Goal: Task Accomplishment & Management: Complete application form

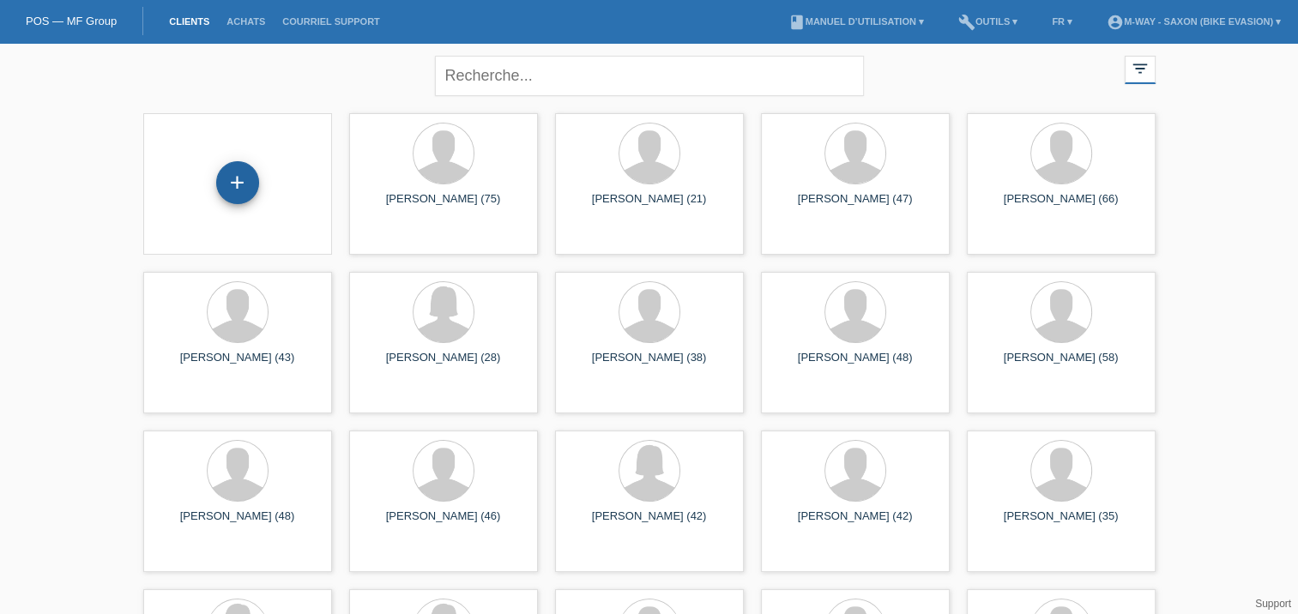
click at [235, 179] on div "+" at bounding box center [237, 182] width 43 height 43
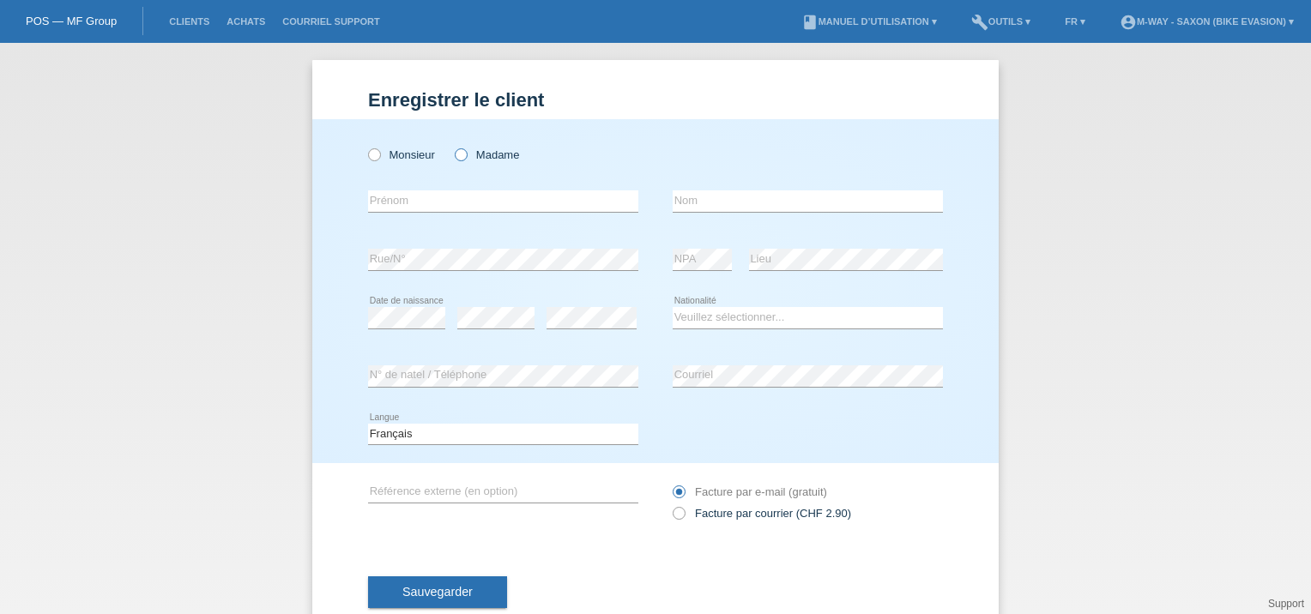
click at [452, 146] on icon at bounding box center [452, 146] width 0 height 0
click at [456, 158] on input "Madame" at bounding box center [460, 153] width 11 height 11
radio input "true"
click at [433, 198] on input "text" at bounding box center [503, 200] width 270 height 21
type input "[PERSON_NAME]"
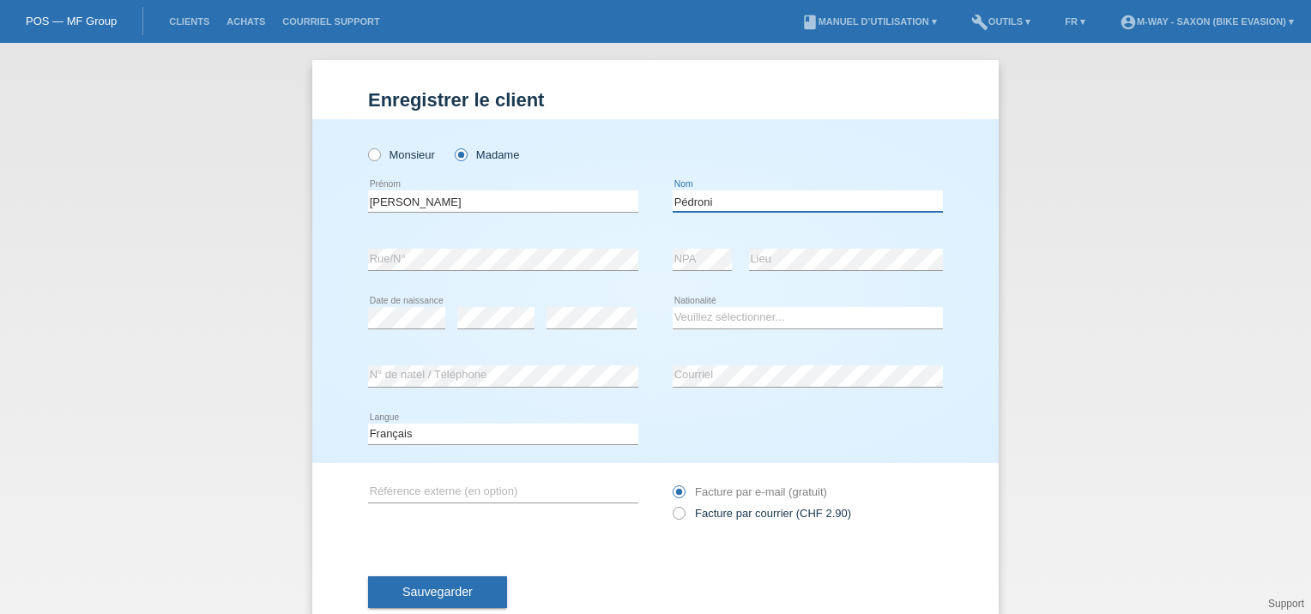
type input "[PERSON_NAME]"
click at [582, 305] on div "error" at bounding box center [591, 318] width 90 height 58
click at [724, 319] on select "Veuillez sélectionner... Suisse Allemagne Autriche Liechtenstein ------------ A…" at bounding box center [808, 317] width 270 height 21
select select "CH"
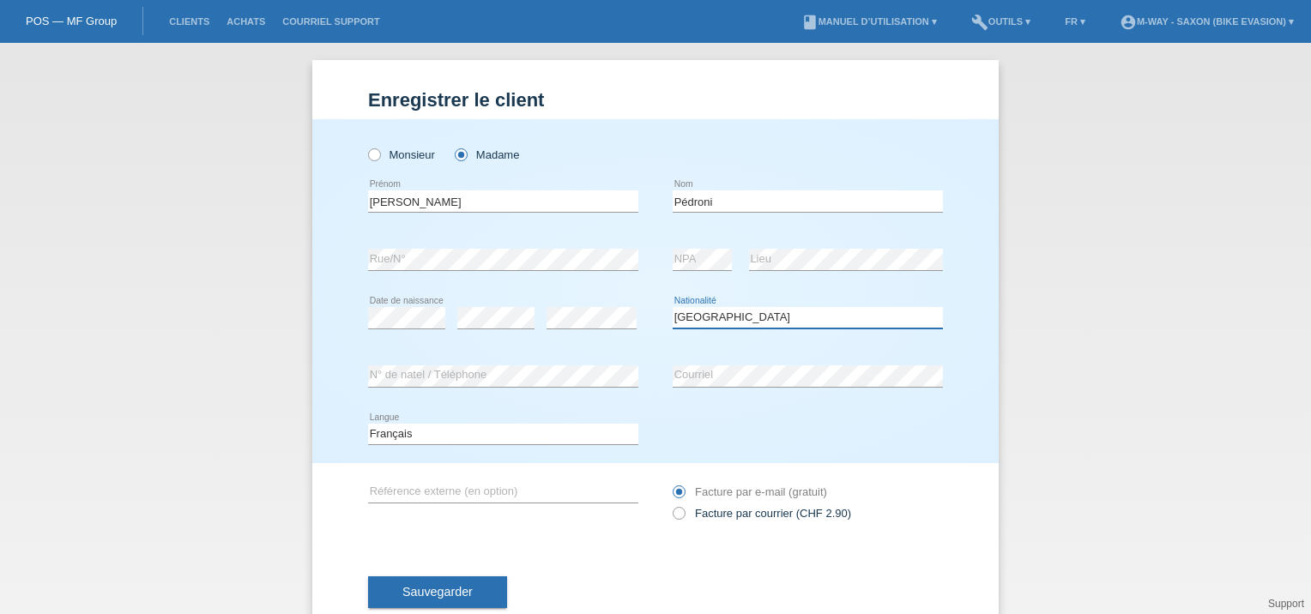
click at [673, 307] on select "Veuillez sélectionner... Suisse Allemagne Autriche Liechtenstein ------------ A…" at bounding box center [808, 317] width 270 height 21
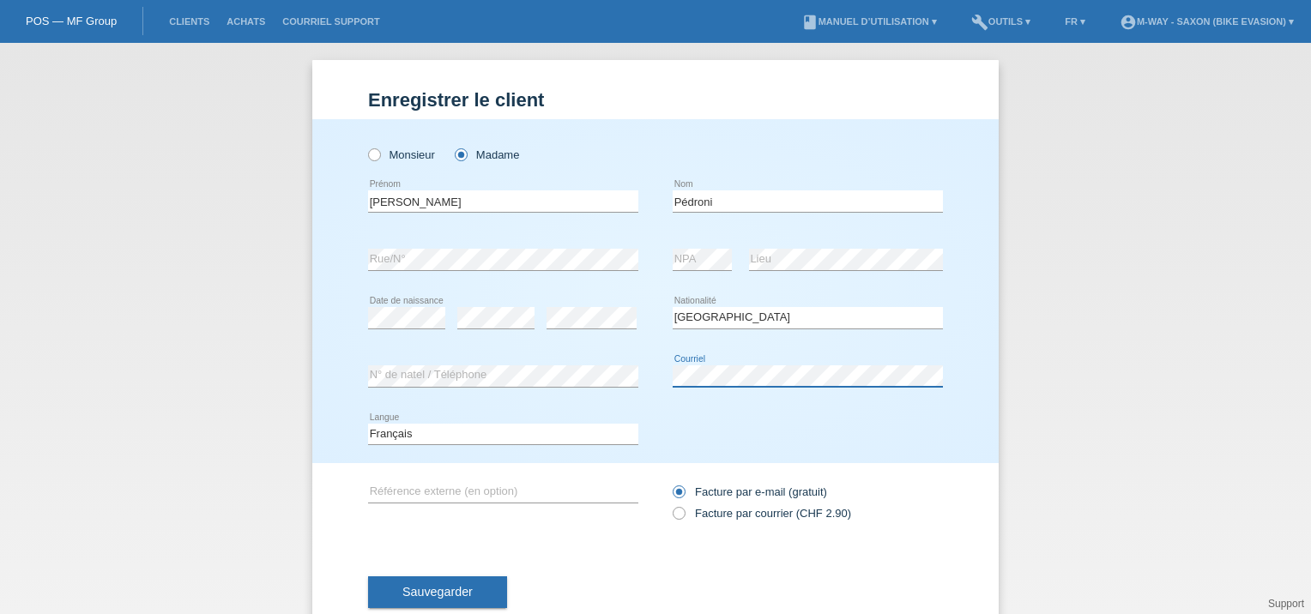
scroll to position [45, 0]
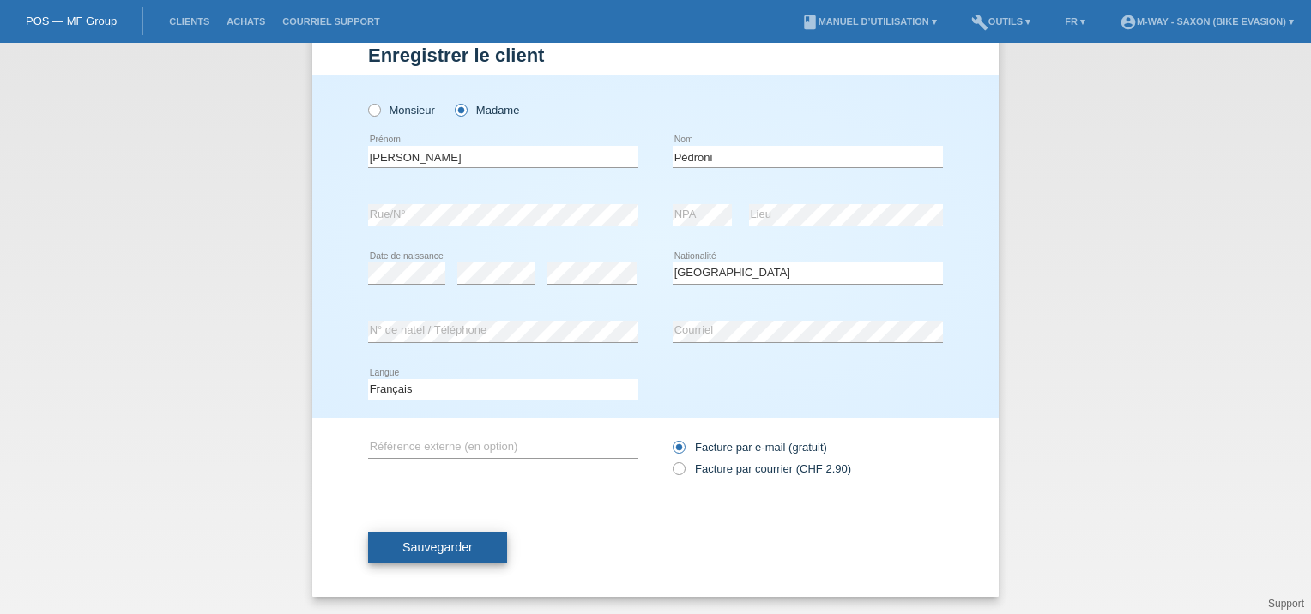
click at [450, 548] on span "Sauvegarder" at bounding box center [437, 547] width 70 height 14
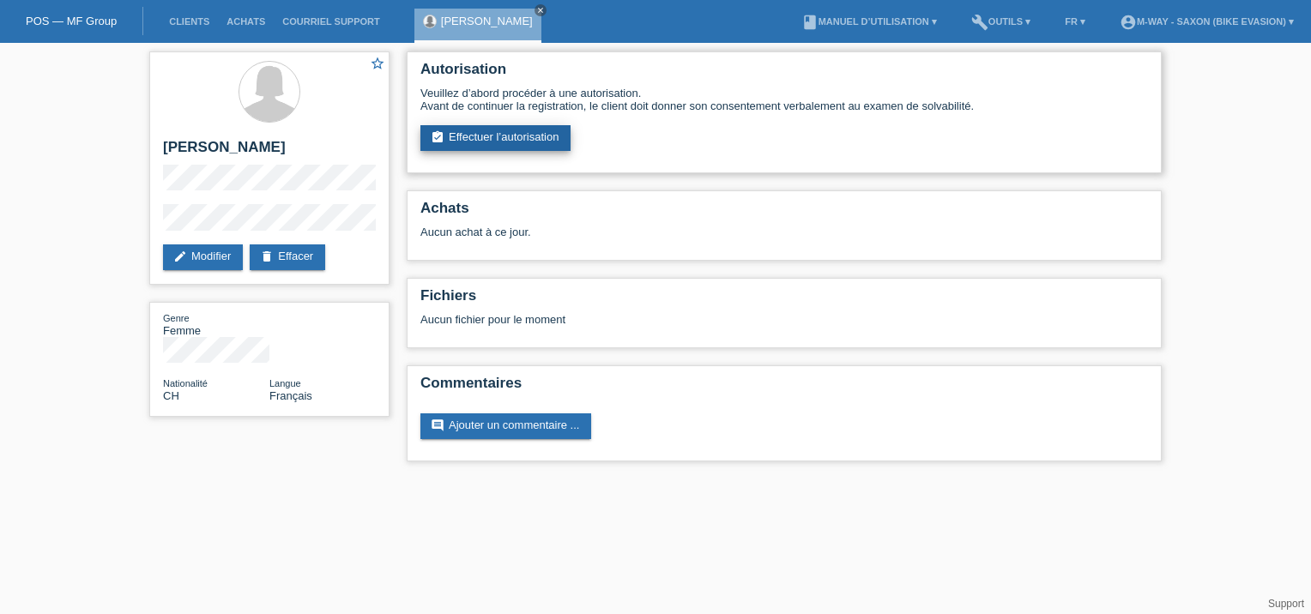
click at [498, 141] on link "assignment_turned_in Effectuer l’autorisation" at bounding box center [495, 138] width 150 height 26
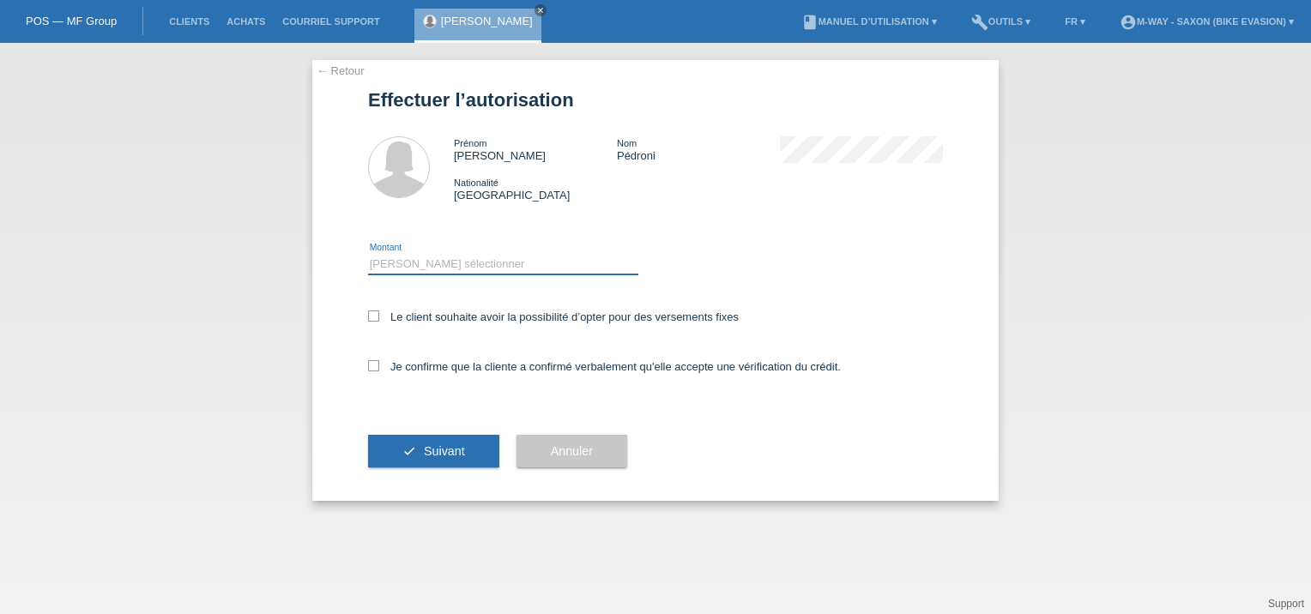
click at [406, 264] on select "Veuillez sélectionner CHF 1.00 - CHF 499.00 CHF 500.00 - CHF 1'999.00 CHF 2'000…" at bounding box center [503, 264] width 270 height 21
select select "3"
click at [368, 254] on select "Veuillez sélectionner CHF 1.00 - CHF 499.00 CHF 500.00 - CHF 1'999.00 CHF 2'000…" at bounding box center [503, 264] width 270 height 21
click at [371, 317] on icon at bounding box center [373, 316] width 11 height 11
click at [371, 317] on input "Le client souhaite avoir la possibilité d’opter pour des versements fixes" at bounding box center [373, 316] width 11 height 11
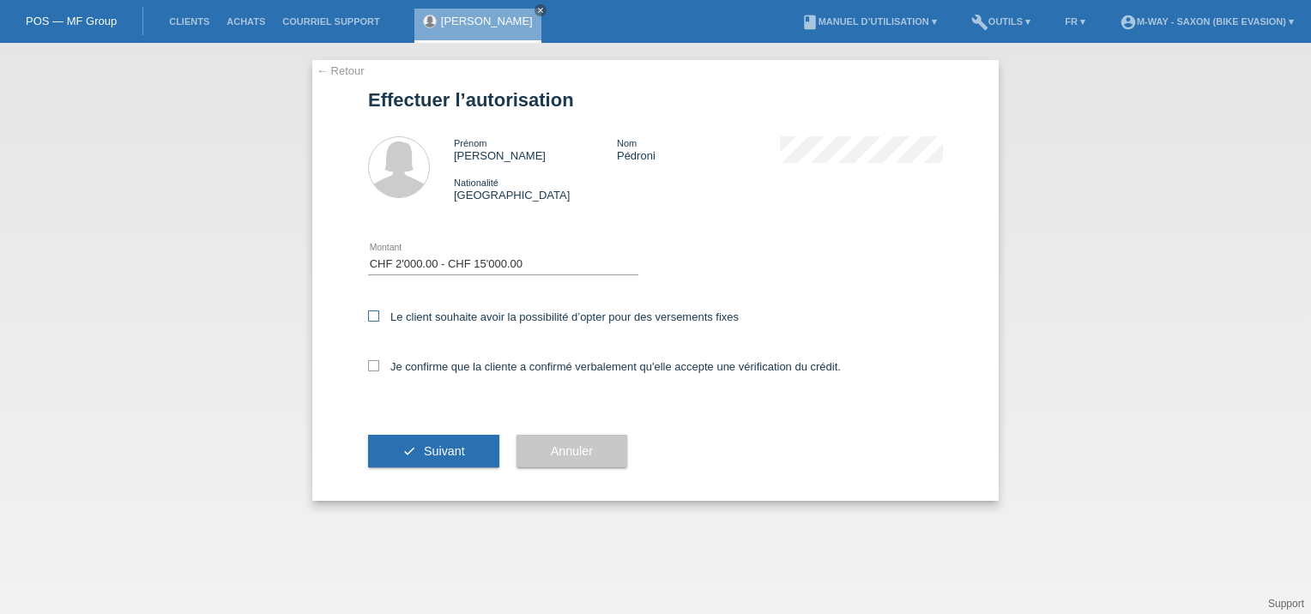
checkbox input "true"
click at [370, 364] on icon at bounding box center [373, 365] width 11 height 11
click at [370, 364] on input "Je confirme que la cliente a confirmé verbalement qu'elle accepte une vérificat…" at bounding box center [373, 365] width 11 height 11
checkbox input "true"
click at [400, 444] on button "check Suivant" at bounding box center [433, 451] width 131 height 33
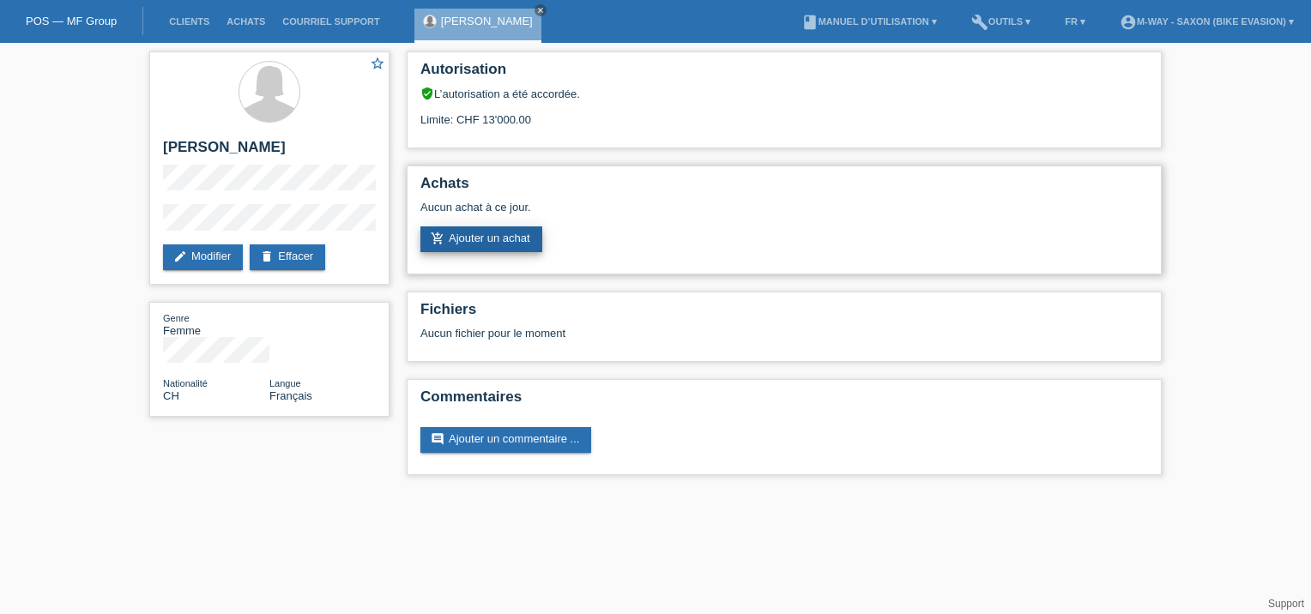
click at [487, 240] on link "add_shopping_cart Ajouter un achat" at bounding box center [481, 239] width 122 height 26
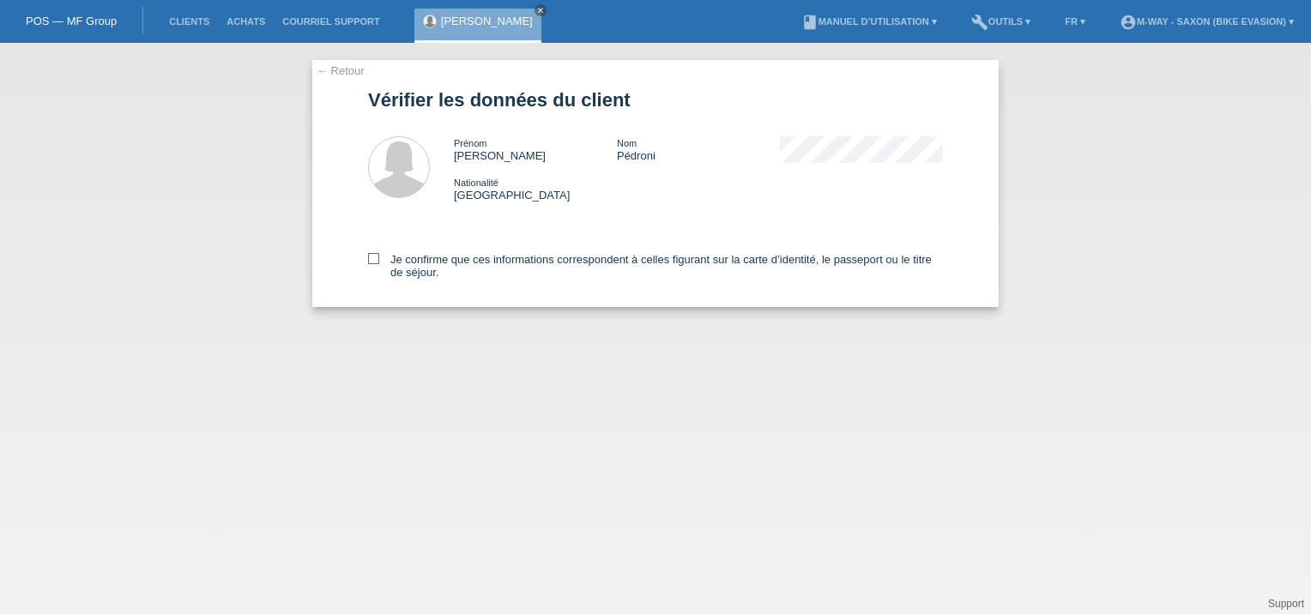
click at [371, 257] on icon at bounding box center [373, 258] width 11 height 11
click at [371, 257] on input "Je confirme que ces informations correspondent à celles figurant sur la carte d…" at bounding box center [373, 258] width 11 height 11
checkbox input "true"
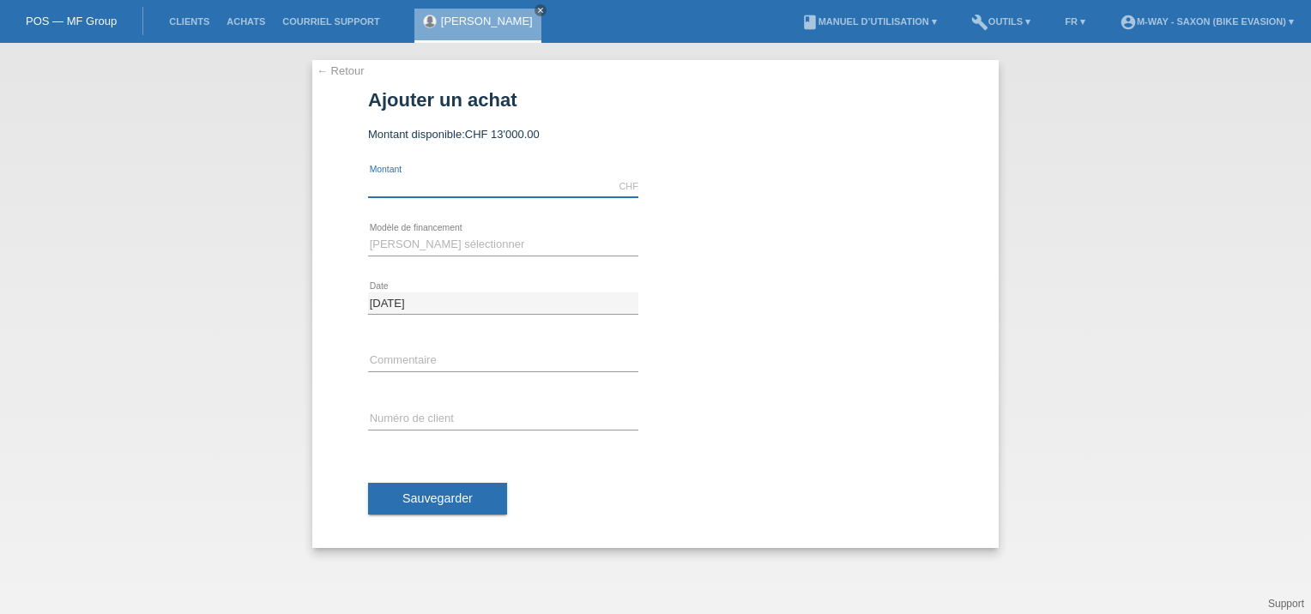
click at [415, 184] on input "text" at bounding box center [503, 186] width 270 height 21
type input "4689.10"
click at [425, 244] on select "Veuillez sélectionner Taux fixes Achat sur facture avec paiement partiel" at bounding box center [503, 244] width 270 height 21
select select "77"
click at [368, 234] on select "Veuillez sélectionner Taux fixes Achat sur facture avec paiement partiel" at bounding box center [503, 244] width 270 height 21
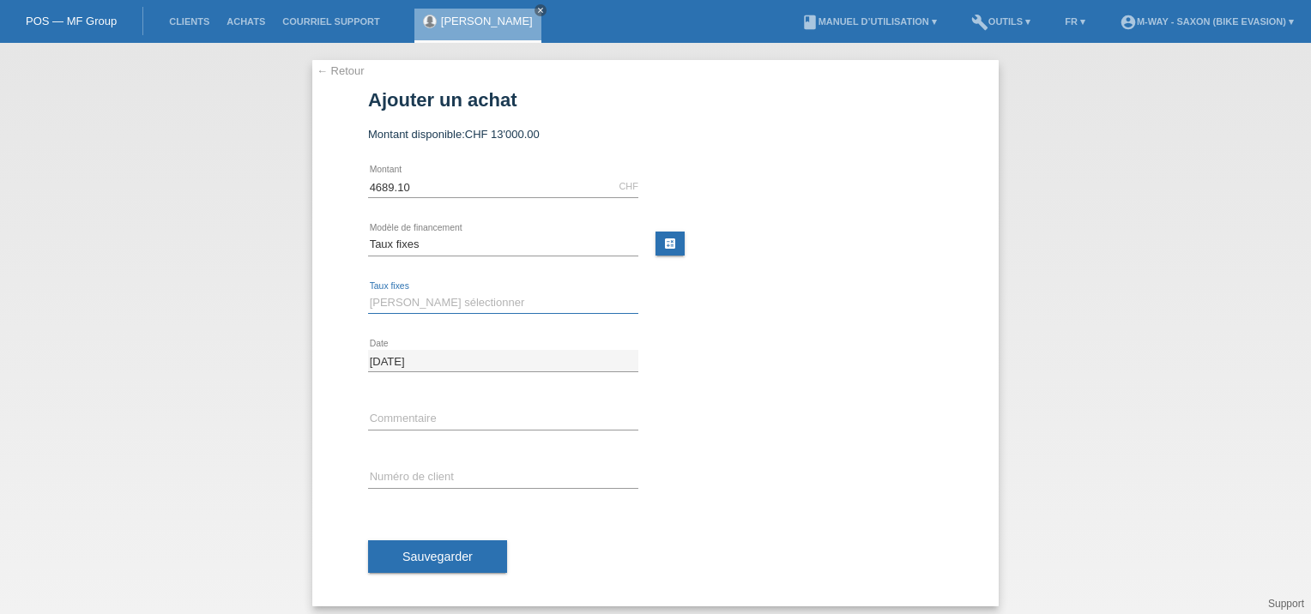
click at [410, 303] on select "Veuillez sélectionner 4 versements 5 versements 6 versements 7 versements 8 ver…" at bounding box center [503, 303] width 270 height 21
select select "202"
click at [368, 293] on select "Veuillez sélectionner 4 versements 5 versements 6 versements 7 versements 8 ver…" at bounding box center [503, 303] width 270 height 21
click at [403, 474] on input "text" at bounding box center [503, 477] width 270 height 21
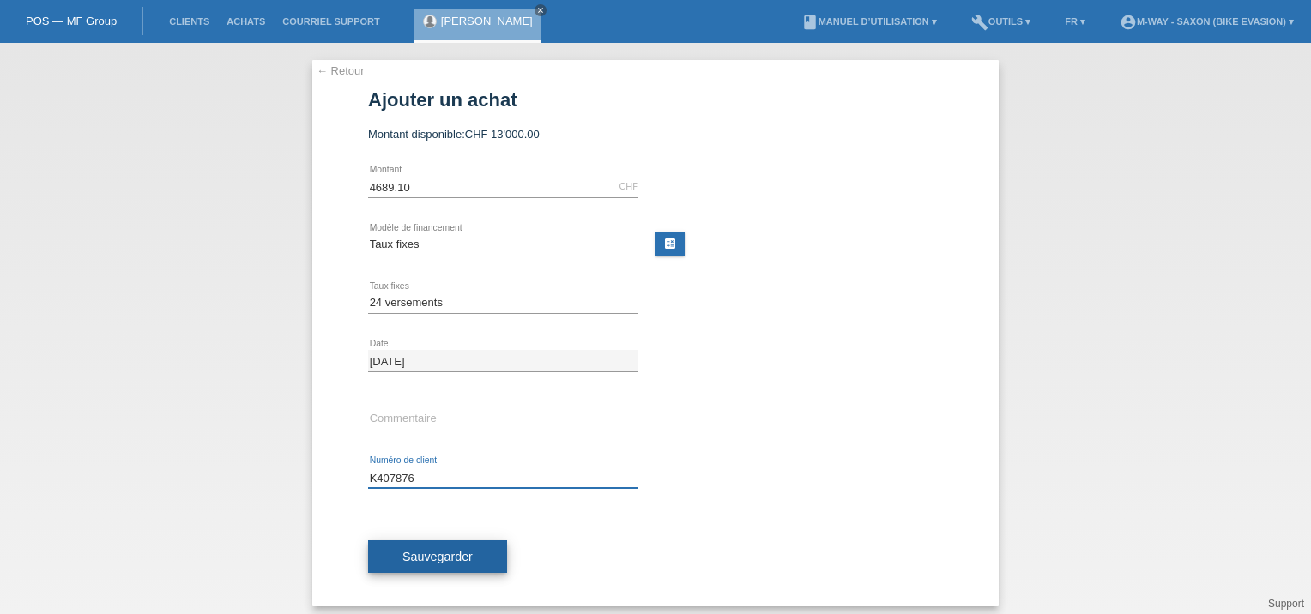
type input "K407876"
click at [468, 553] on button "Sauvegarder" at bounding box center [437, 556] width 139 height 33
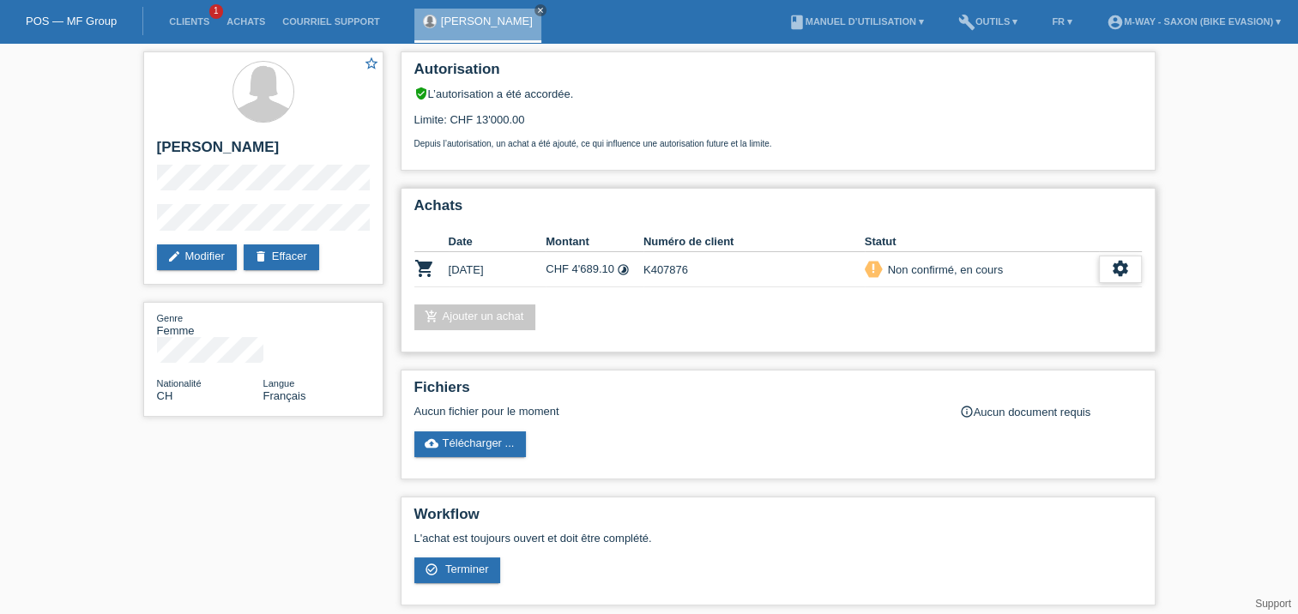
click at [1117, 269] on icon "settings" at bounding box center [1120, 268] width 19 height 19
click at [1074, 316] on icon "get_app" at bounding box center [1079, 321] width 17 height 17
click at [1127, 263] on icon "settings" at bounding box center [1120, 268] width 19 height 19
click at [999, 342] on span "Terminer" at bounding box center [1000, 347] width 49 height 21
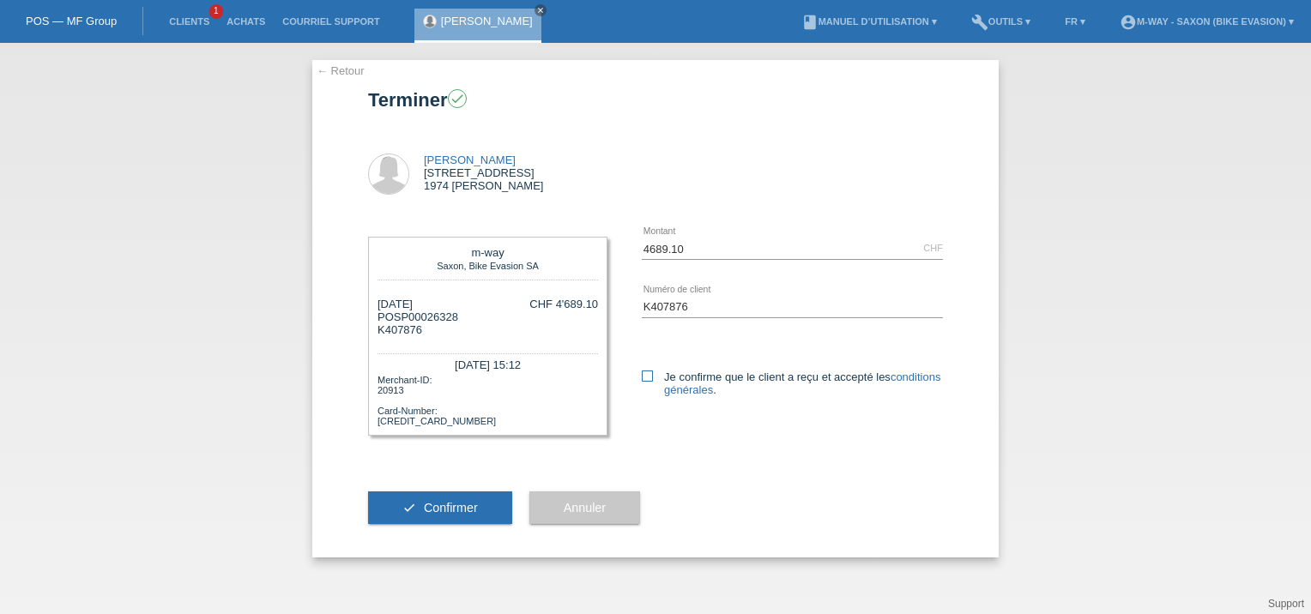
click at [648, 371] on icon at bounding box center [647, 376] width 11 height 11
click at [648, 371] on input "Je confirme que le client a reçu et accepté les conditions générales ." at bounding box center [647, 376] width 11 height 11
checkbox input "true"
click at [450, 506] on span "Confirmer" at bounding box center [451, 508] width 54 height 14
